Goal: Find specific page/section

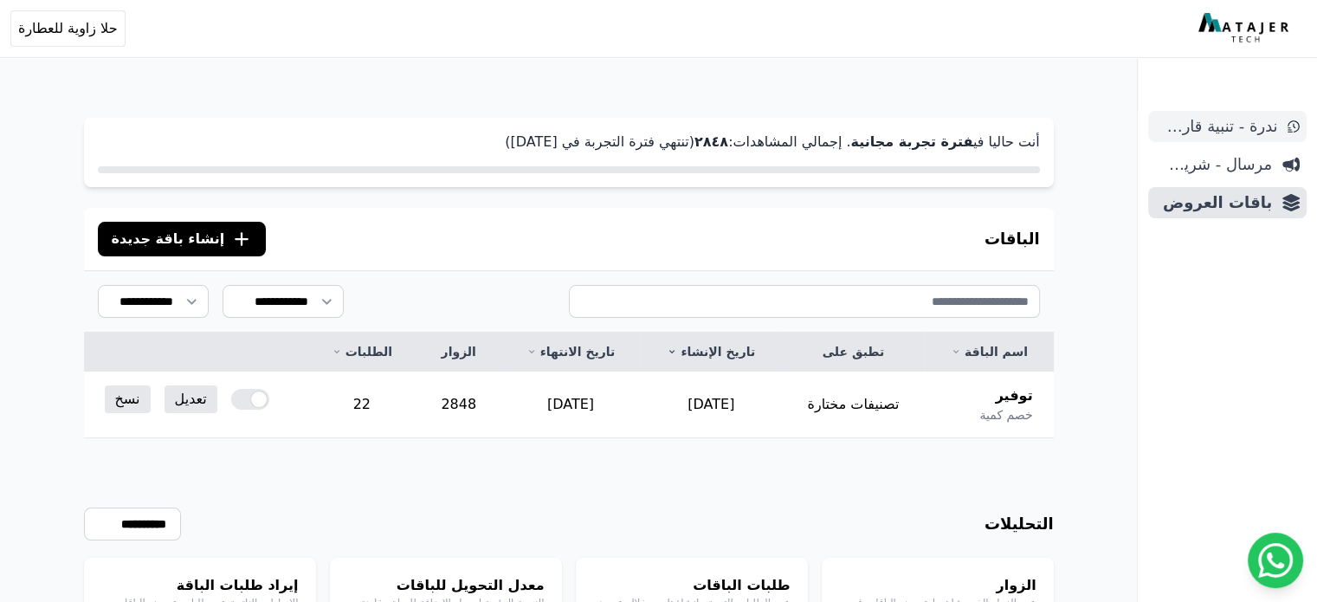
click at [1237, 114] on span "ندرة - تنبية قارب علي النفاذ" at bounding box center [1216, 126] width 122 height 24
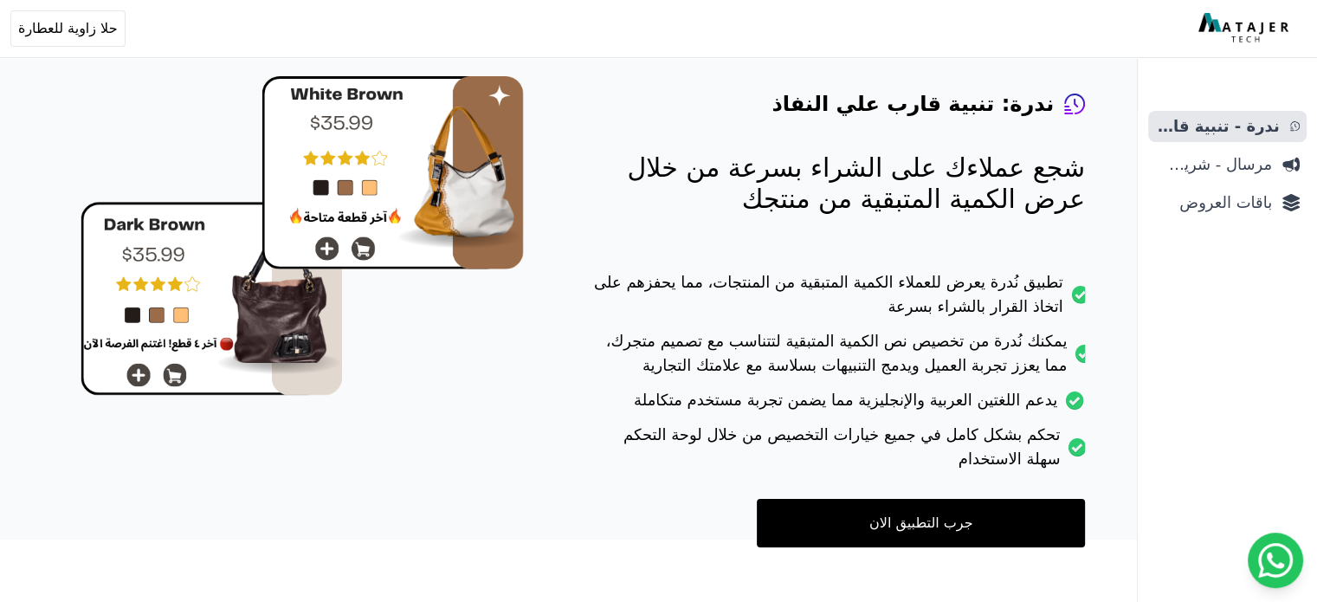
scroll to position [159, 0]
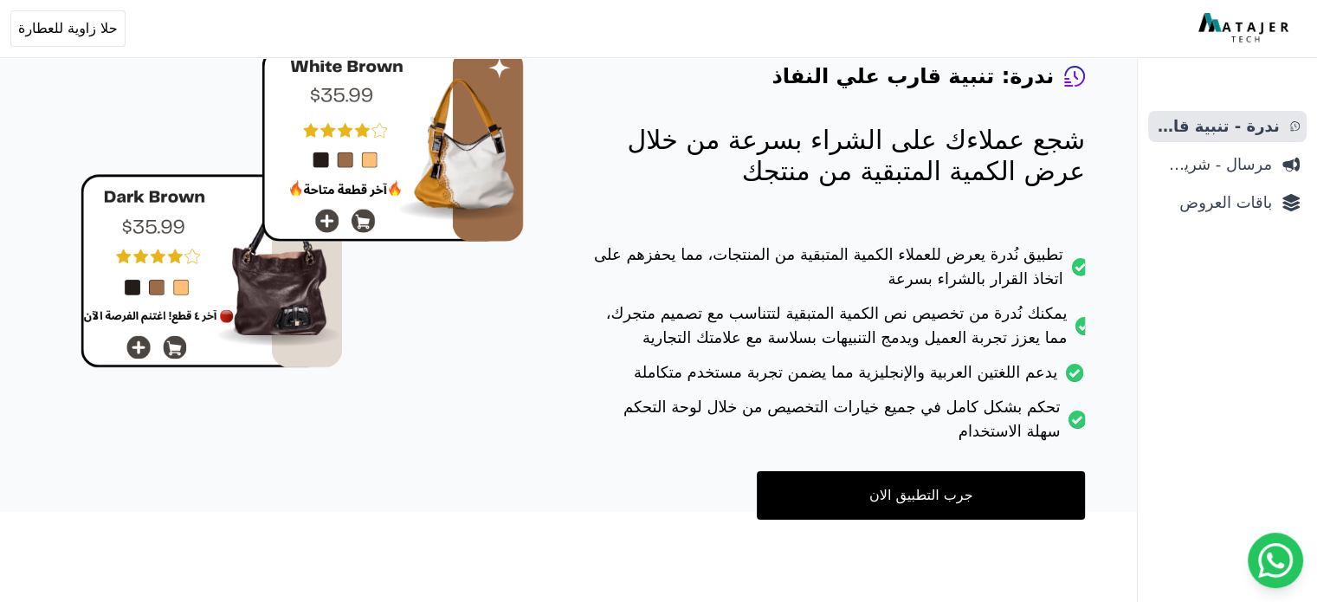
click at [1013, 476] on link "جرب التطبيق الان" at bounding box center [921, 495] width 328 height 49
click at [1233, 184] on ul "ندرة - تنبية قارب علي النفاذ مرسال - شريط دعاية باقات العروض" at bounding box center [1227, 164] width 158 height 107
click at [1225, 142] on ul "ندرة - تنبية قارب علي النفاذ مرسال - شريط دعاية باقات العروض" at bounding box center [1227, 164] width 158 height 107
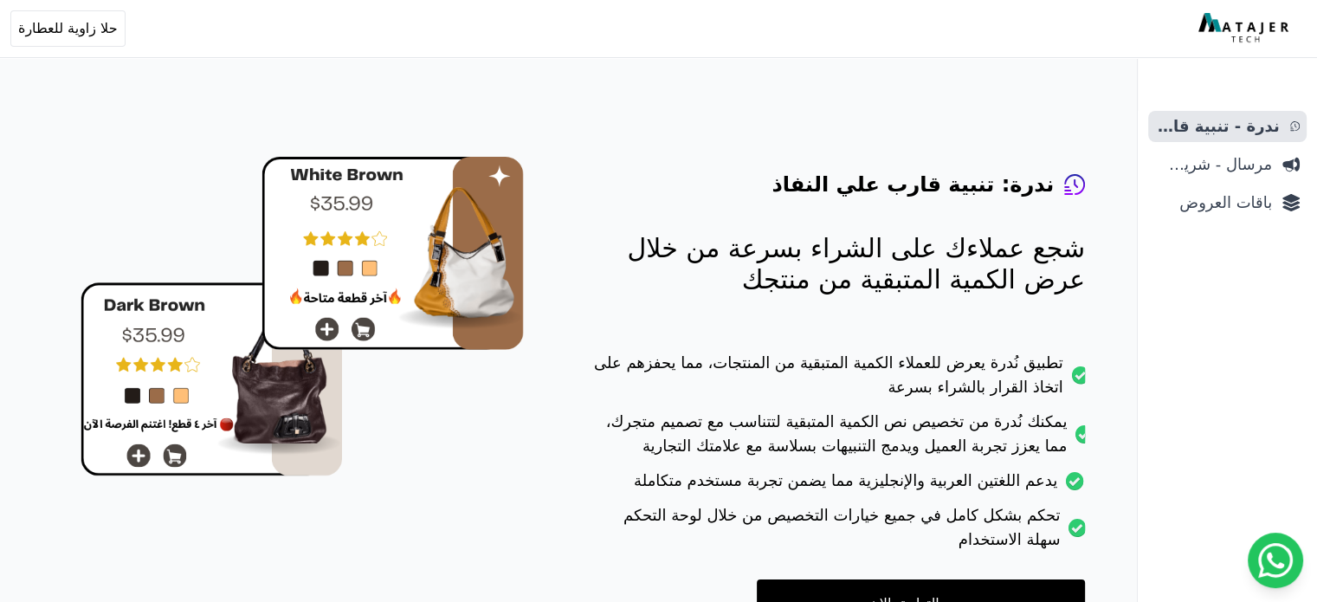
scroll to position [0, 0]
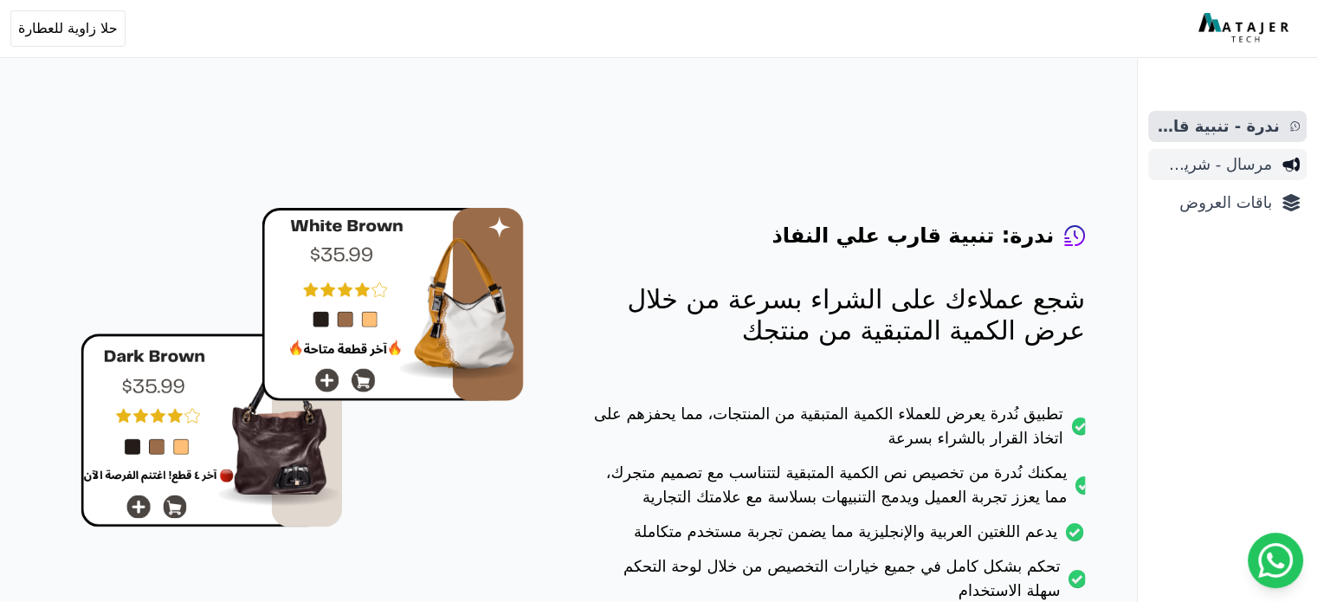
click at [1216, 174] on span "مرسال - شريط دعاية" at bounding box center [1213, 164] width 117 height 24
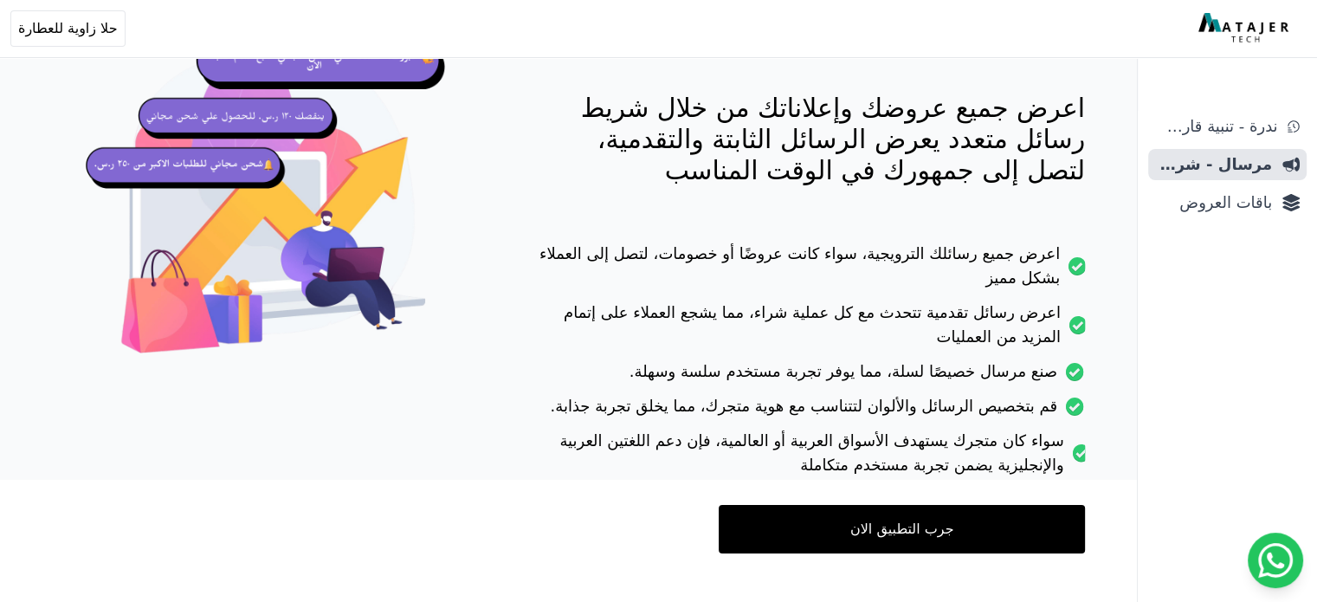
scroll to position [225, 0]
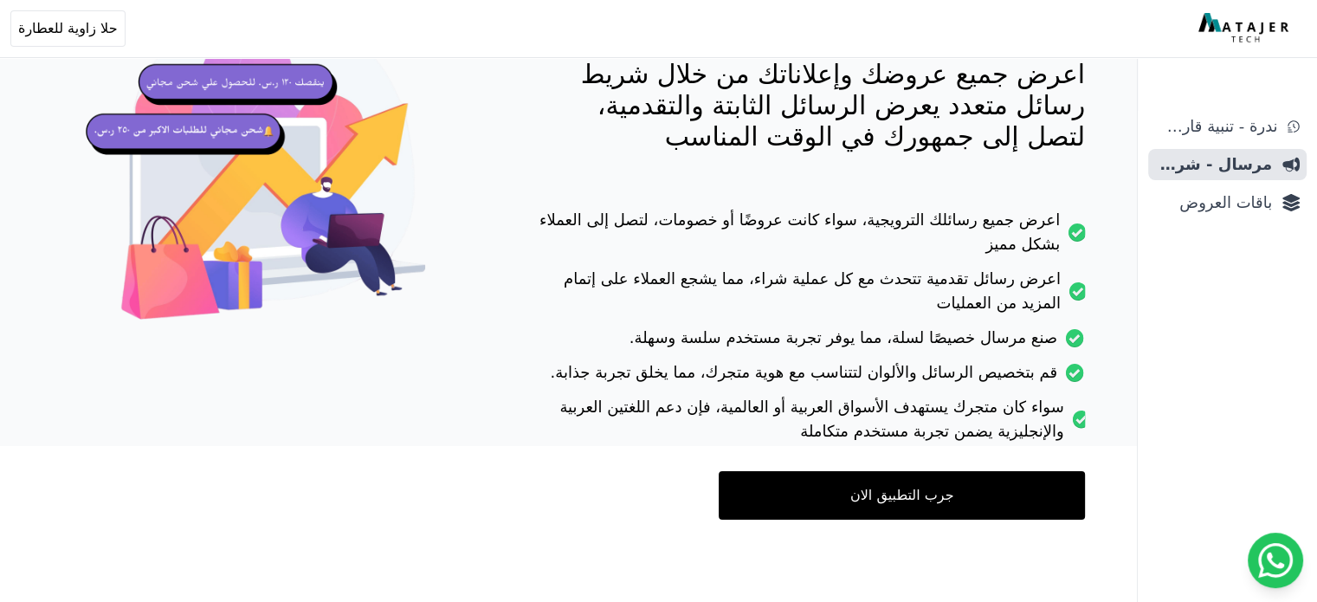
click at [901, 488] on link "جرب التطبيق الان" at bounding box center [902, 495] width 366 height 49
